Goal: Contribute content: Contribute content

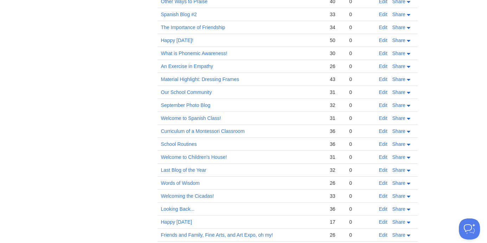
scroll to position [432, 0]
click at [179, 132] on link "Curriculum of a Montessori Classroom" at bounding box center [203, 131] width 84 height 6
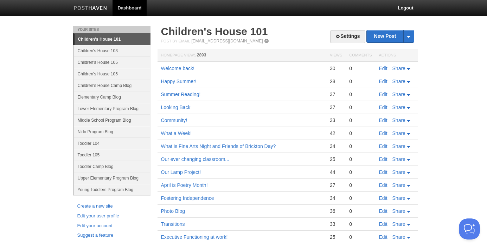
click at [113, 39] on link "Children's House 101" at bounding box center [112, 39] width 76 height 11
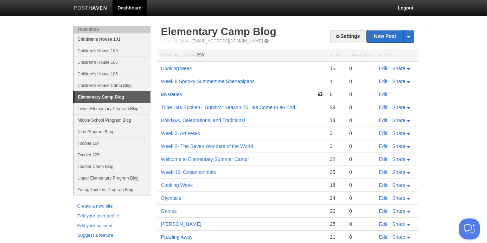
click at [114, 44] on link "Children's House 101" at bounding box center [112, 39] width 76 height 12
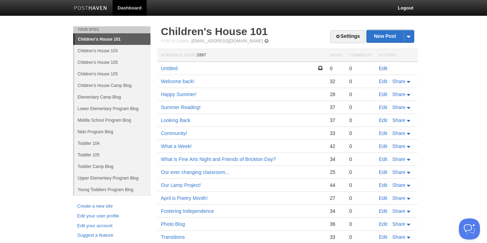
click at [382, 69] on link "Edit" at bounding box center [383, 69] width 8 height 6
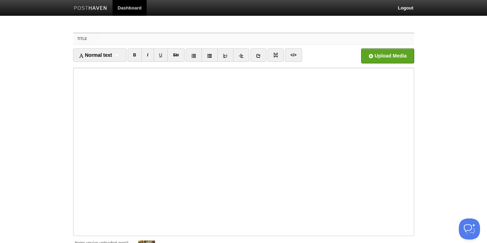
click at [122, 39] on input "Title" at bounding box center [257, 38] width 312 height 11
type input "Our Montessori Curriculum"
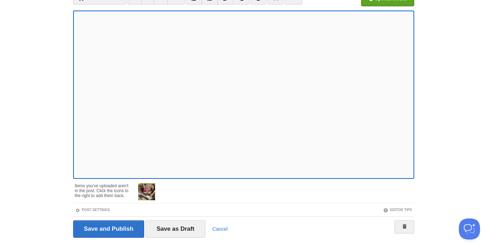
scroll to position [78, 0]
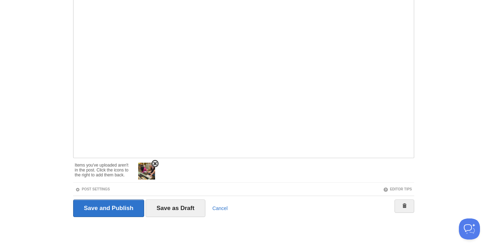
click at [147, 178] on img at bounding box center [146, 171] width 17 height 17
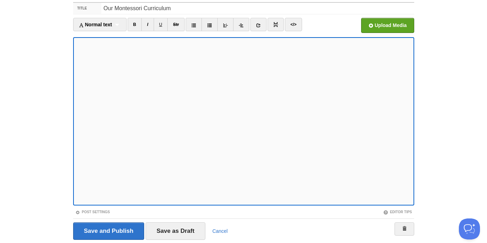
scroll to position [47, 0]
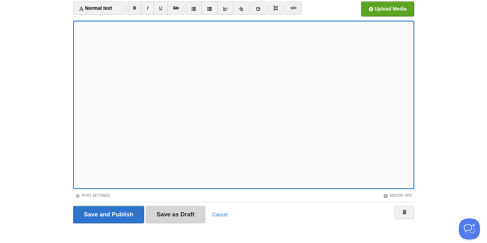
click at [170, 215] on input "Save as Draft" at bounding box center [175, 215] width 60 height 18
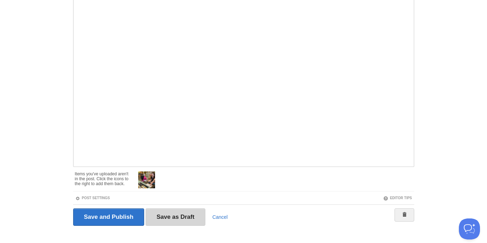
scroll to position [85, 0]
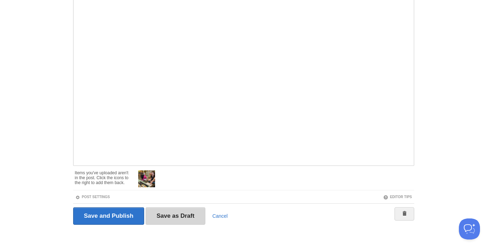
click at [173, 212] on input "Save as Draft" at bounding box center [175, 217] width 60 height 18
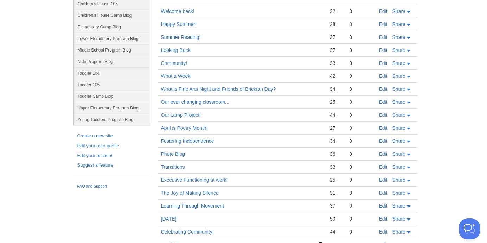
scroll to position [0, 0]
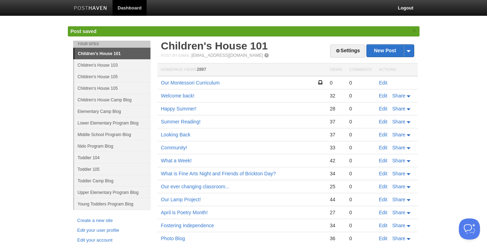
click at [193, 79] on td "Our Montessori Curriculum" at bounding box center [241, 82] width 169 height 13
click at [192, 83] on link "Our Montessori Curriculum" at bounding box center [190, 83] width 59 height 6
